Goal: Task Accomplishment & Management: Complete application form

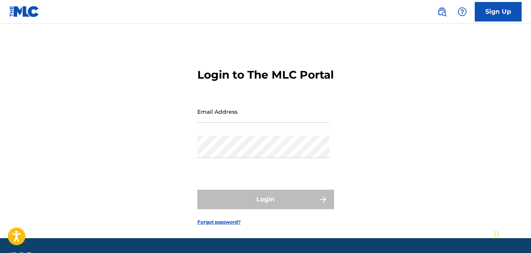
click at [500, 11] on link "Sign Up" at bounding box center [498, 12] width 47 height 20
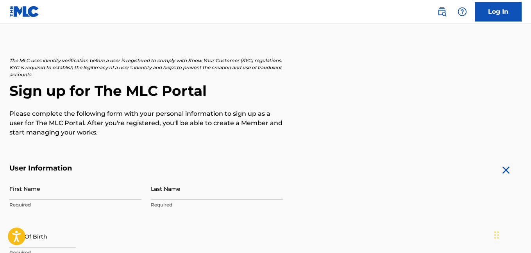
scroll to position [59, 0]
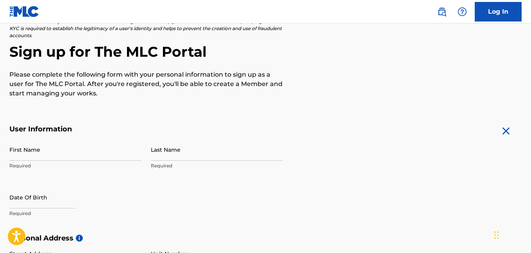
click at [54, 151] on input "First Name" at bounding box center [75, 149] width 132 height 22
type input "[PERSON_NAME]"
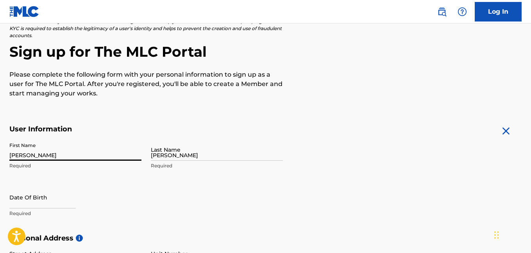
type input "[STREET_ADDRESS]"
type input "[GEOGRAPHIC_DATA]"
type input "[US_STATE]"
type input "53212"
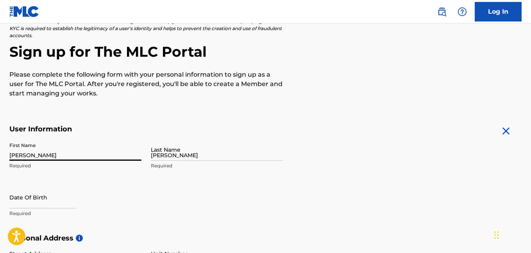
type input "262"
type input "6176061"
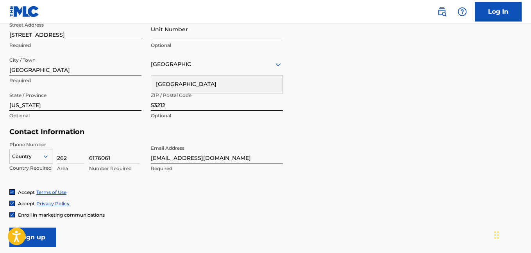
scroll to position [304, 0]
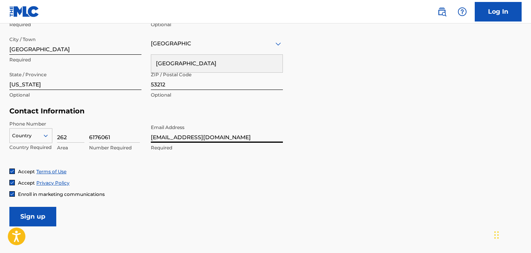
click at [227, 138] on input "[EMAIL_ADDRESS][DOMAIN_NAME]" at bounding box center [217, 131] width 132 height 22
type input "[EMAIL_ADDRESS][DOMAIN_NAME]"
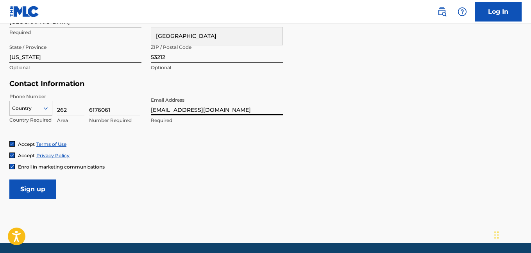
scroll to position [351, 0]
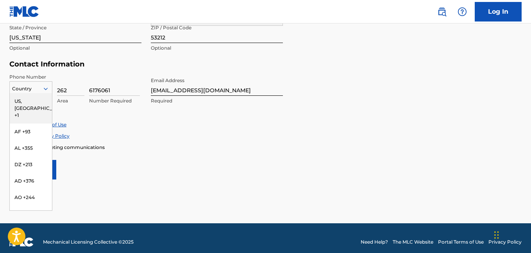
click at [45, 89] on icon at bounding box center [46, 89] width 4 height 2
click at [14, 102] on div "US, [GEOGRAPHIC_DATA] +1" at bounding box center [31, 108] width 42 height 31
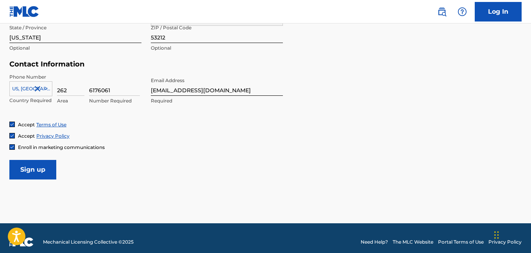
click at [35, 169] on input "Sign up" at bounding box center [32, 170] width 47 height 20
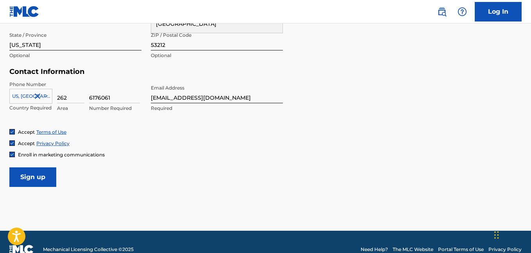
click at [32, 178] on input "Sign up" at bounding box center [32, 177] width 47 height 20
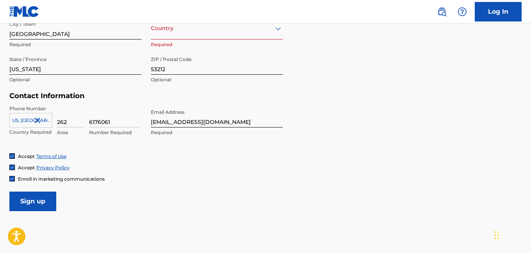
scroll to position [258, 0]
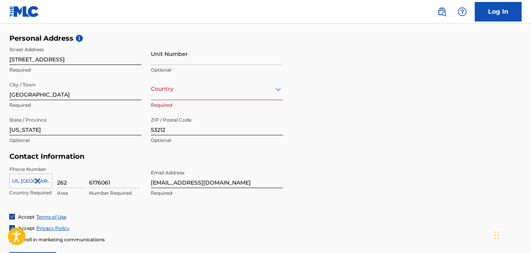
click at [184, 92] on div at bounding box center [217, 89] width 132 height 10
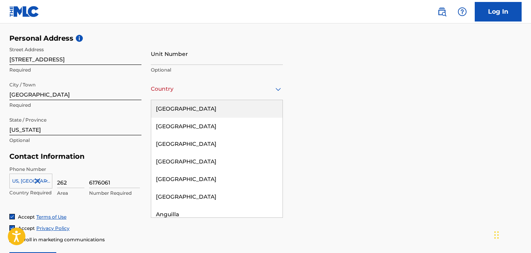
click at [160, 111] on div "[GEOGRAPHIC_DATA]" at bounding box center [216, 109] width 131 height 18
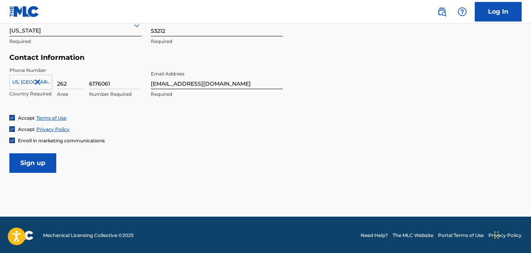
scroll to position [359, 0]
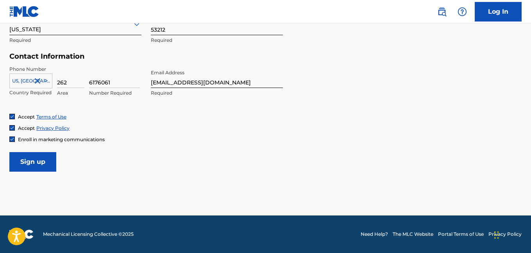
click at [39, 163] on input "Sign up" at bounding box center [32, 162] width 47 height 20
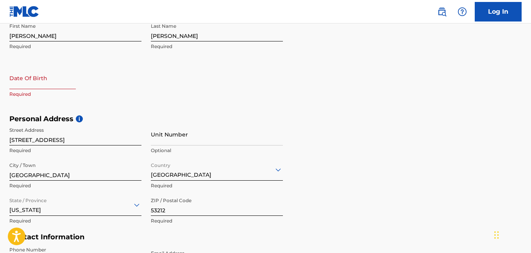
scroll to position [167, 0]
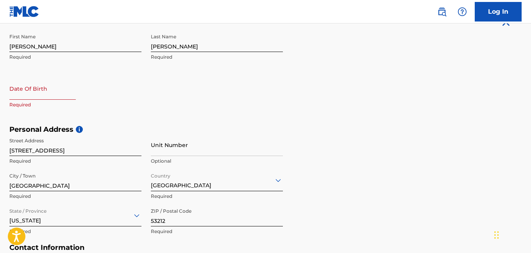
click at [57, 92] on input "text" at bounding box center [42, 88] width 66 height 22
select select "8"
select select "2025"
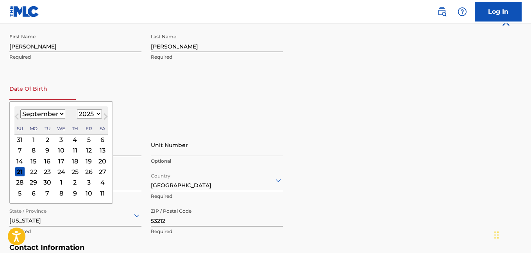
click at [51, 114] on select "January February March April May June July August September October November De…" at bounding box center [42, 113] width 45 height 9
select select "10"
click at [20, 109] on select "January February March April May June July August September October November De…" at bounding box center [42, 113] width 45 height 9
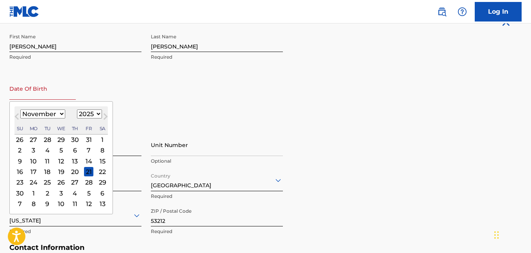
click at [70, 172] on div "20" at bounding box center [74, 171] width 9 height 9
type input "[DATE]"
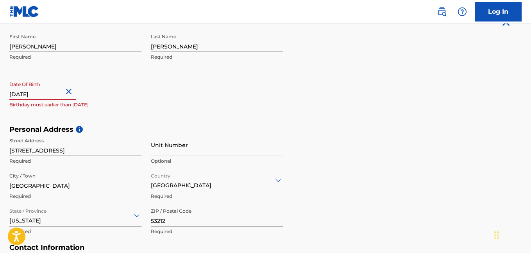
click at [63, 94] on input "[DATE]" at bounding box center [42, 88] width 66 height 22
select select "10"
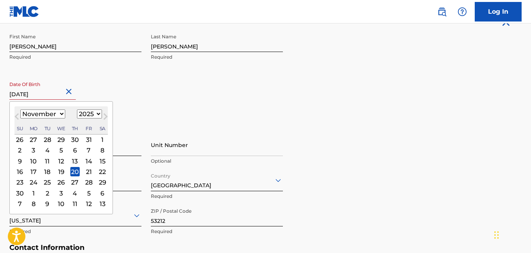
click at [83, 114] on select "1899 1900 1901 1902 1903 1904 1905 1906 1907 1908 1909 1910 1911 1912 1913 1914…" at bounding box center [89, 113] width 25 height 9
select select "1993"
click at [77, 109] on select "1899 1900 1901 1902 1903 1904 1905 1906 1907 1908 1909 1910 1911 1912 1913 1914…" at bounding box center [89, 113] width 25 height 9
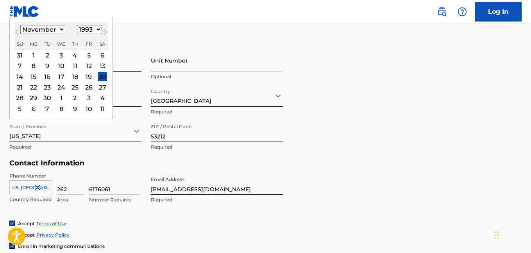
scroll to position [353, 0]
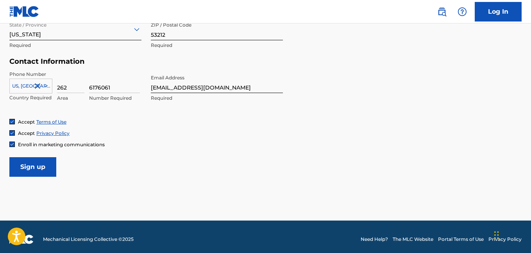
click at [29, 167] on input "Sign up" at bounding box center [32, 167] width 47 height 20
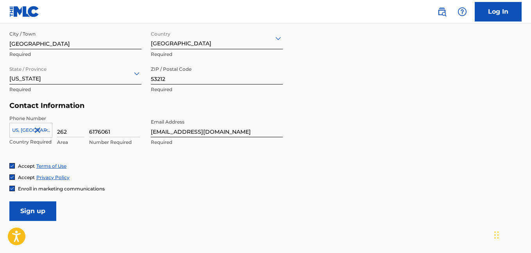
scroll to position [195, 0]
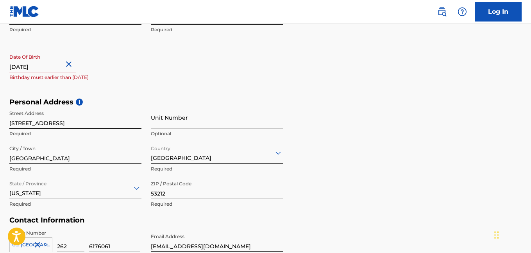
click at [70, 66] on input "[DATE]" at bounding box center [42, 61] width 66 height 22
select select "10"
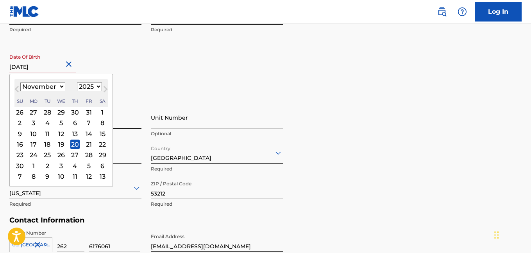
click at [93, 85] on select "1899 1900 1901 1902 1903 1904 1905 1906 1907 1908 1909 1910 1911 1912 1913 1914…" at bounding box center [89, 86] width 25 height 9
select select "1993"
click at [77, 82] on select "1899 1900 1901 1902 1903 1904 1905 1906 1907 1908 1909 1910 1911 1912 1913 1914…" at bounding box center [89, 86] width 25 height 9
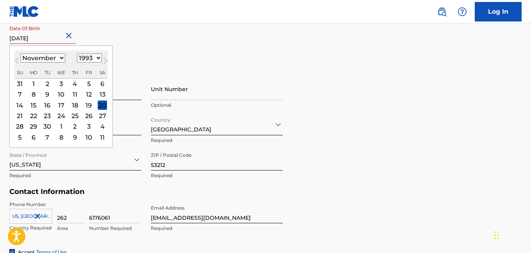
scroll to position [307, 0]
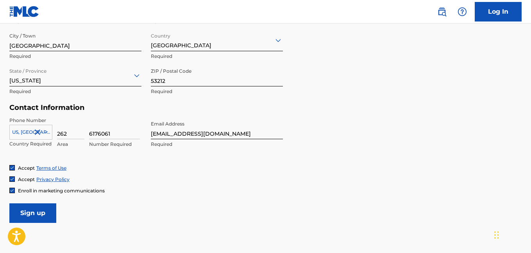
click at [41, 210] on input "Sign up" at bounding box center [32, 213] width 47 height 20
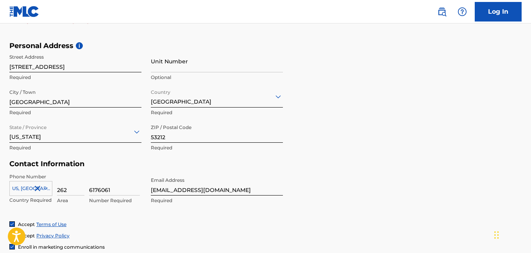
scroll to position [352, 0]
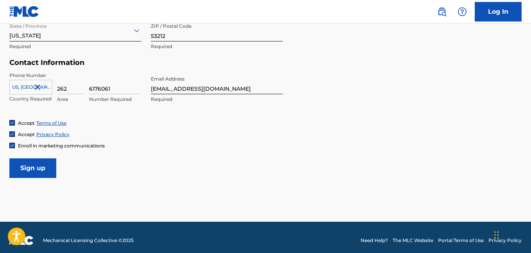
click at [43, 169] on input "Sign up" at bounding box center [32, 168] width 47 height 20
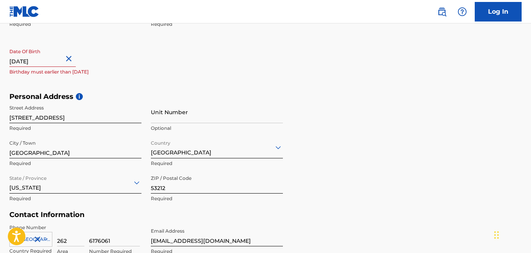
scroll to position [185, 0]
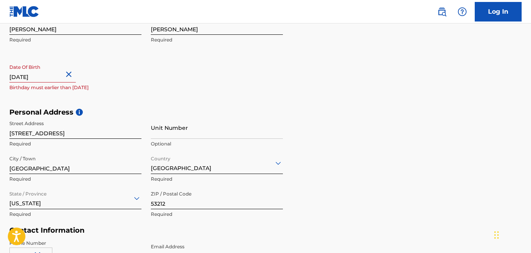
click at [61, 77] on input "[DATE]" at bounding box center [42, 71] width 66 height 22
select select "10"
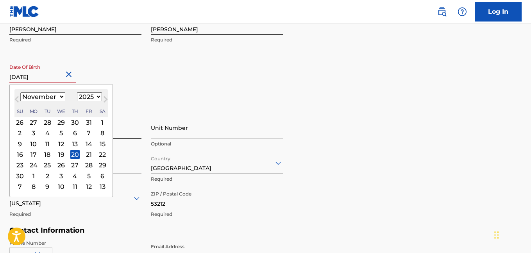
click at [93, 98] on select "1899 1900 1901 1902 1903 1904 1905 1906 1907 1908 1909 1910 1911 1912 1913 1914…" at bounding box center [89, 96] width 25 height 9
select select "1993"
click at [77, 92] on select "1899 1900 1901 1902 1903 1904 1905 1906 1907 1908 1909 1910 1911 1912 1913 1914…" at bounding box center [89, 96] width 25 height 9
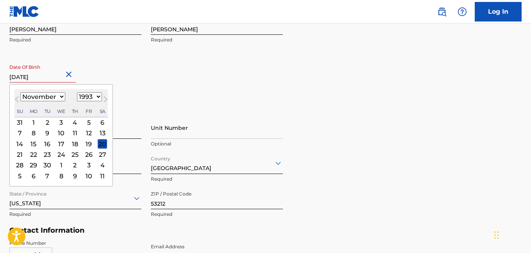
click at [72, 93] on div "January February March April May June July August September October November [D…" at bounding box center [60, 96] width 93 height 9
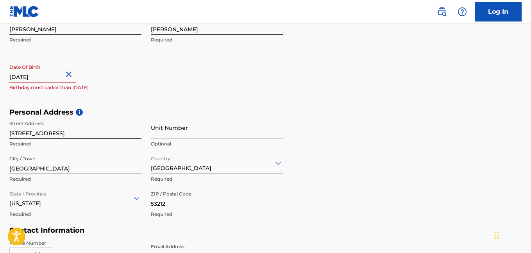
select select "10"
select select "2025"
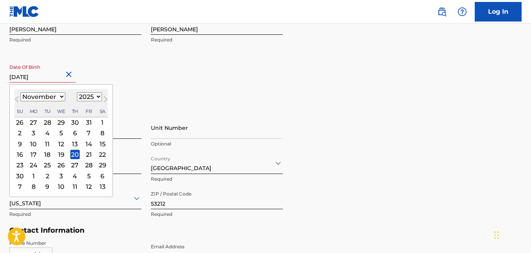
click at [65, 71] on input "[DATE]" at bounding box center [42, 71] width 66 height 22
type input "[DATE]"
select select "1993"
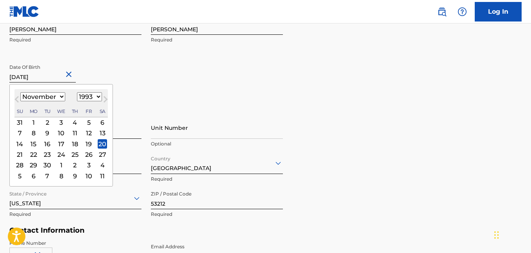
type input "[DATE]"
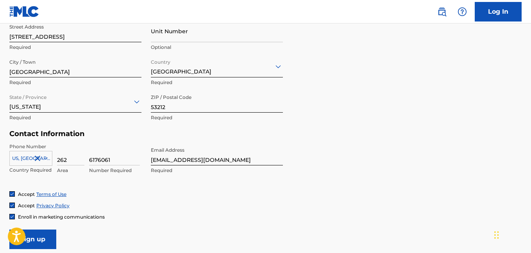
scroll to position [359, 0]
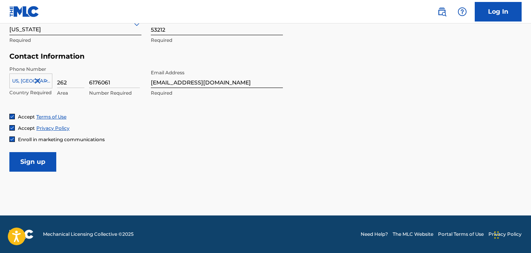
click at [33, 163] on input "Sign up" at bounding box center [32, 162] width 47 height 20
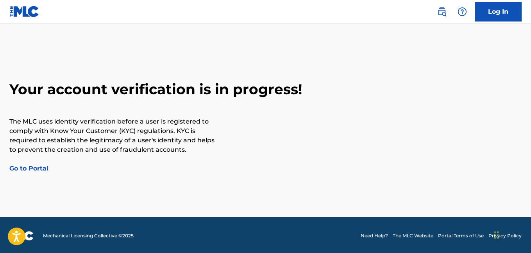
click at [35, 170] on link "Go to Portal" at bounding box center [28, 168] width 39 height 7
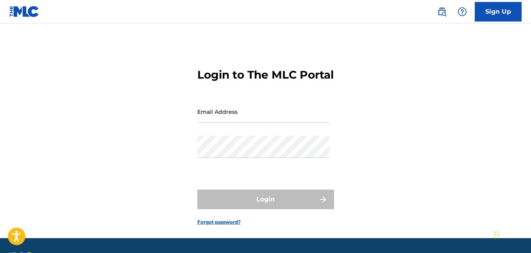
click at [243, 123] on input "Email Address" at bounding box center [263, 111] width 132 height 22
type input "[EMAIL_ADDRESS][DOMAIN_NAME]"
click at [400, 124] on div "Login to The MLC Portal Email Address [EMAIL_ADDRESS][DOMAIN_NAME] Password Log…" at bounding box center [265, 140] width 531 height 195
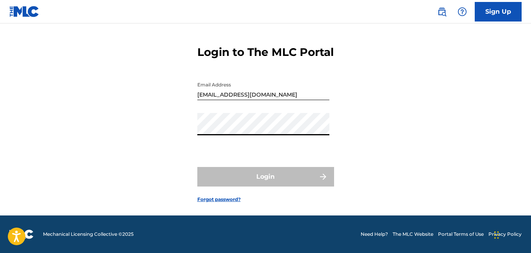
scroll to position [32, 0]
